Goal: Navigation & Orientation: Find specific page/section

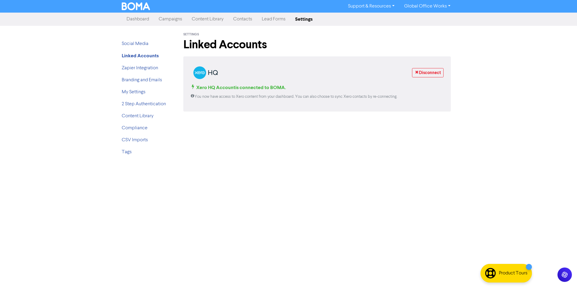
click at [203, 16] on link "Content Library" at bounding box center [207, 19] width 41 height 12
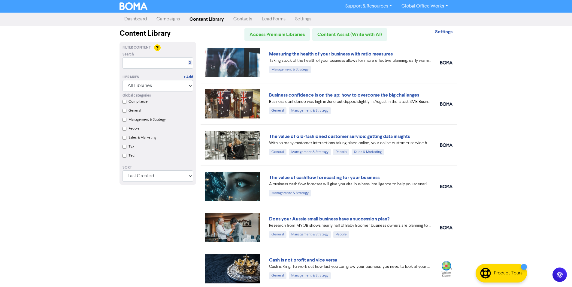
click at [181, 21] on link "Campaigns" at bounding box center [168, 19] width 33 height 12
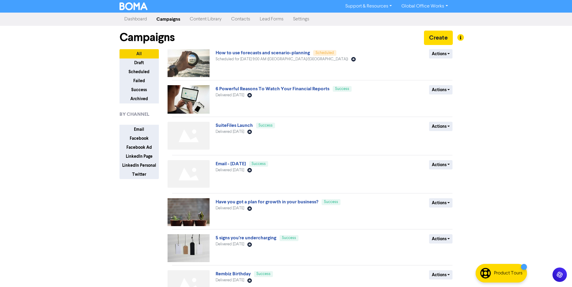
click at [241, 122] on div "How to use forecasts and scenario-planning Scheduled Scheduled for [DATE] 9:00 …" at bounding box center [312, 233] width 281 height 369
click at [241, 124] on link "SuiteFiles Launch" at bounding box center [234, 126] width 37 height 6
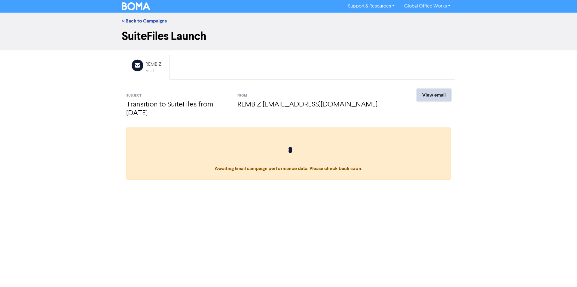
click at [429, 94] on link "View email" at bounding box center [434, 95] width 34 height 13
